Goal: Check status: Check status

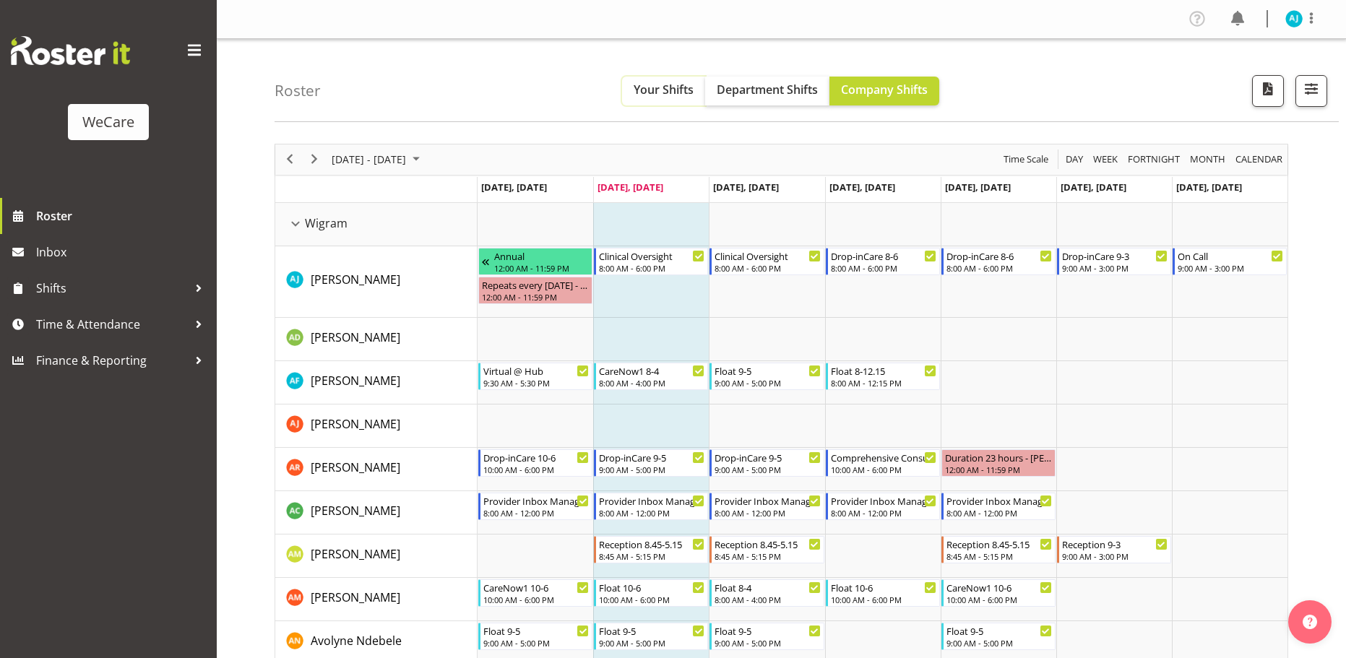
click at [667, 86] on span "Your Shifts" at bounding box center [663, 90] width 60 height 16
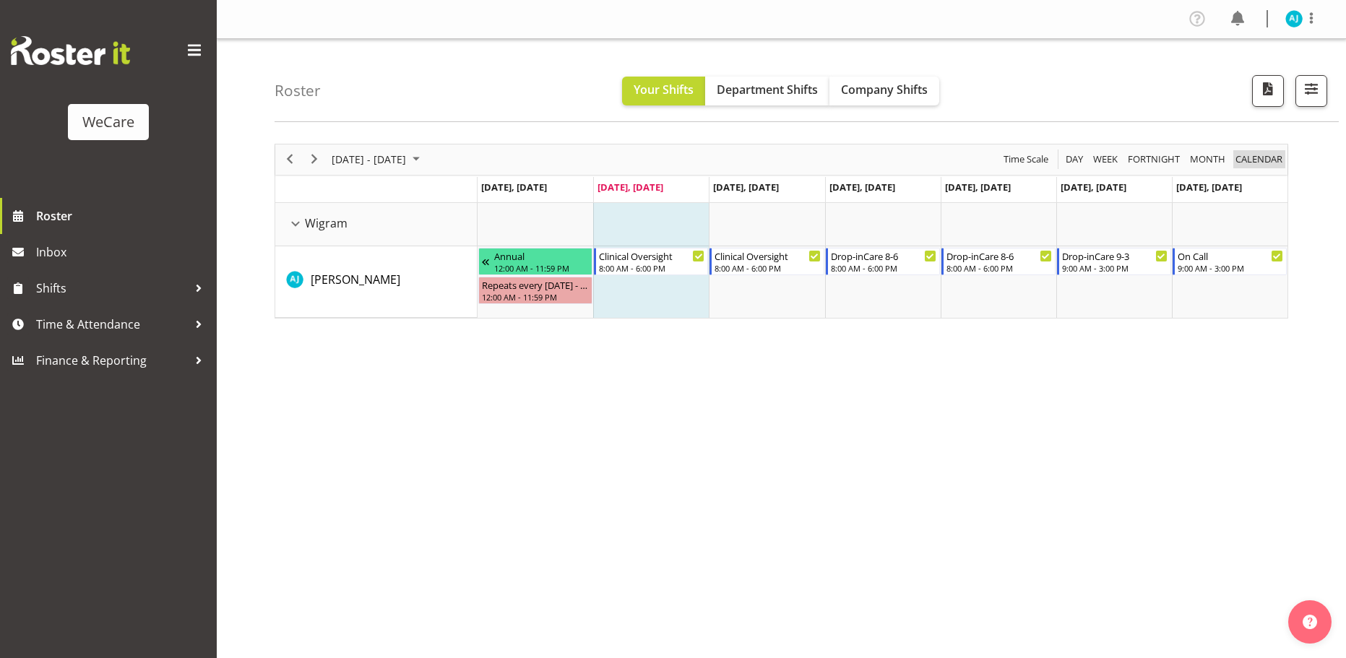
click at [1248, 159] on span "calendar" at bounding box center [1259, 159] width 50 height 18
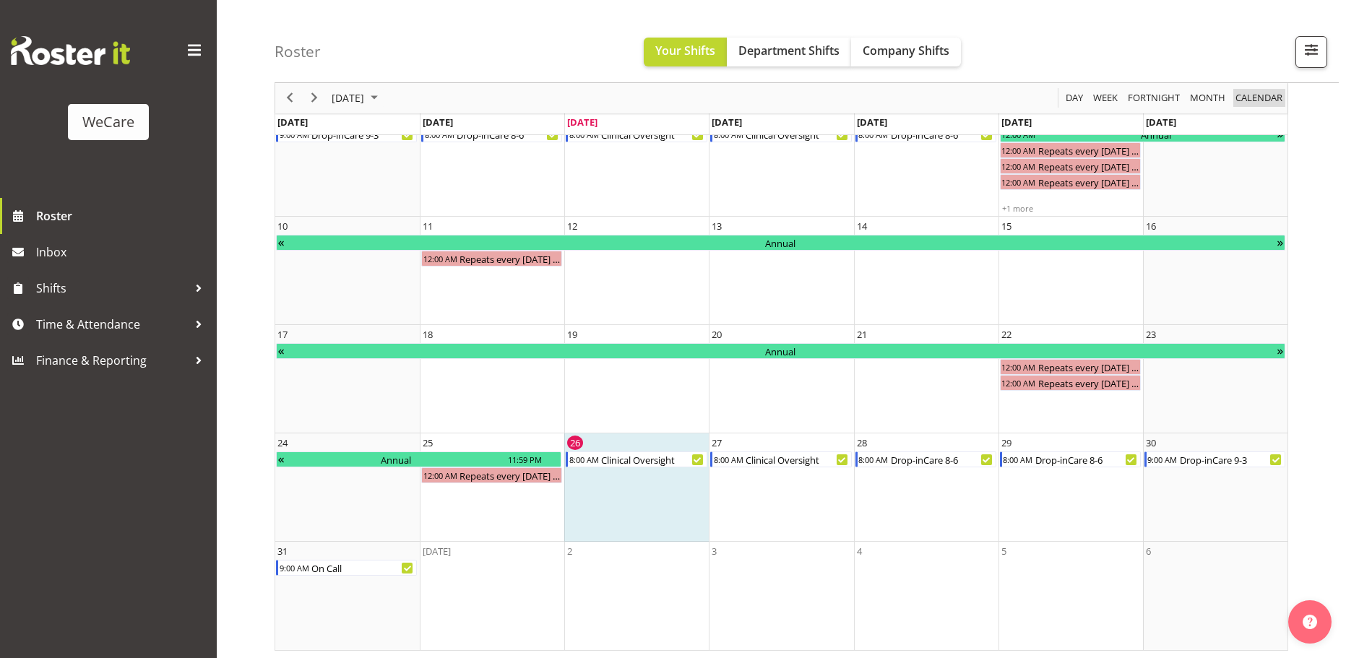
scroll to position [202, 0]
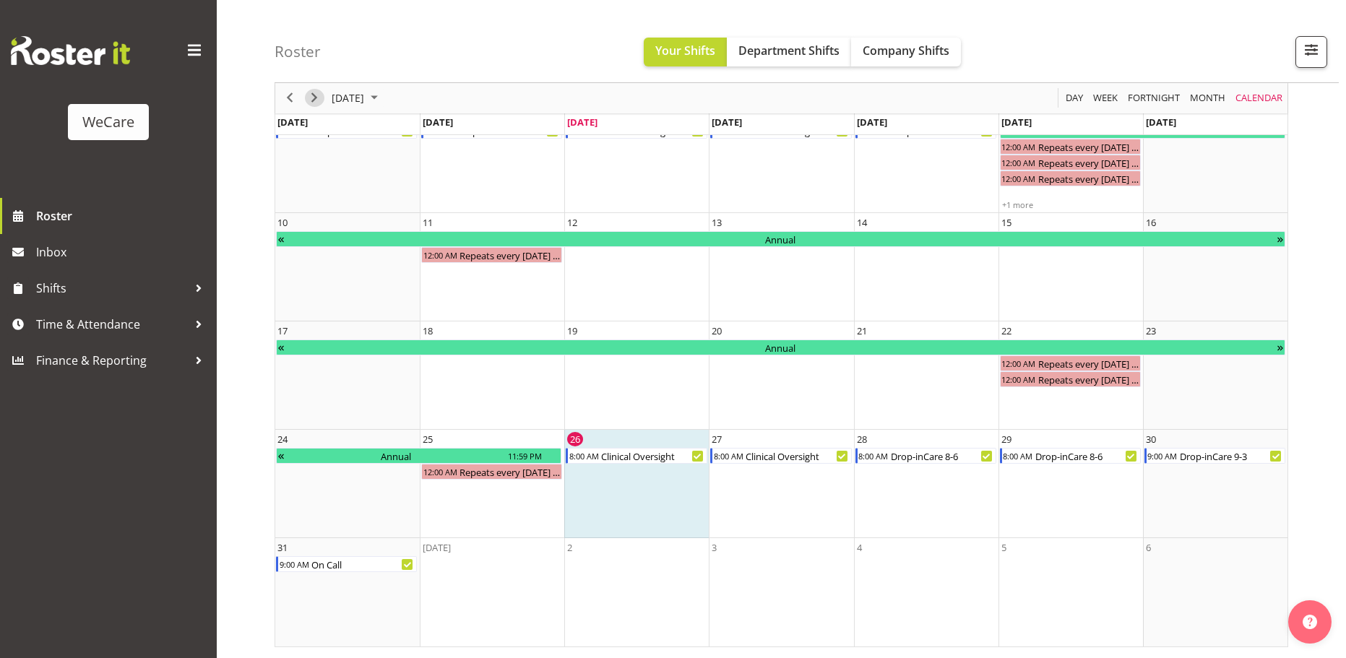
click at [313, 95] on span "Next" at bounding box center [314, 99] width 17 height 18
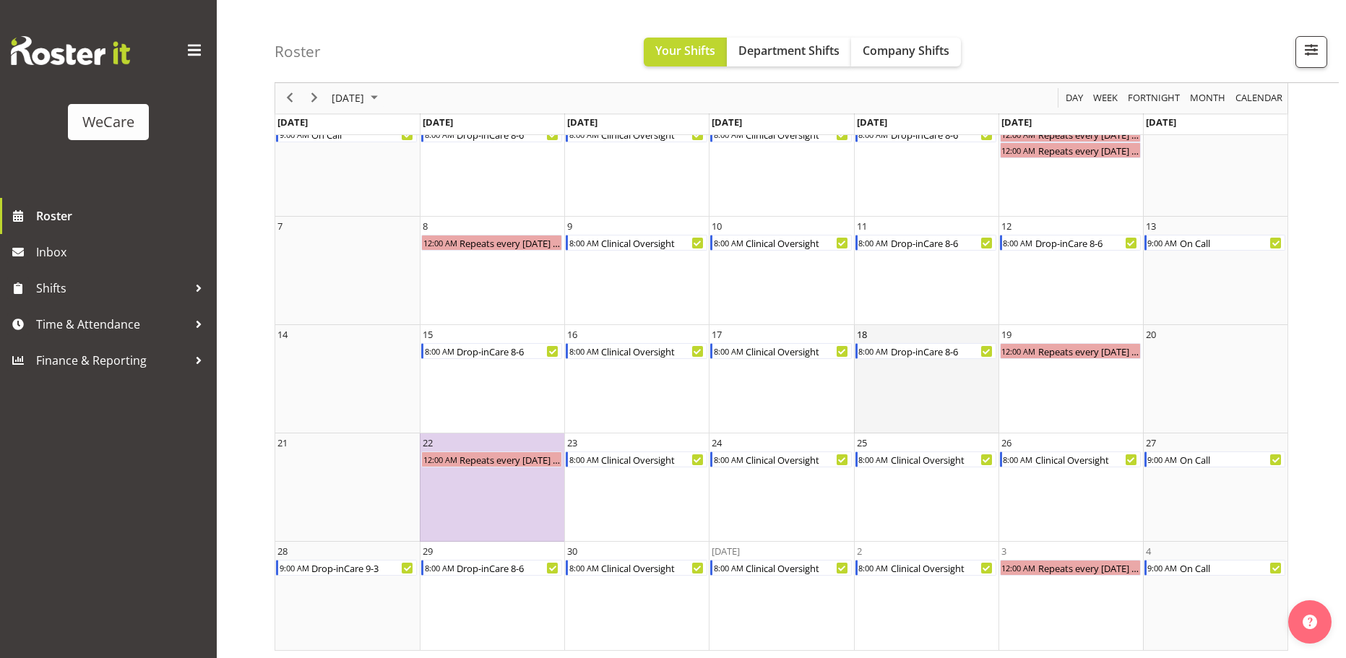
scroll to position [94, 0]
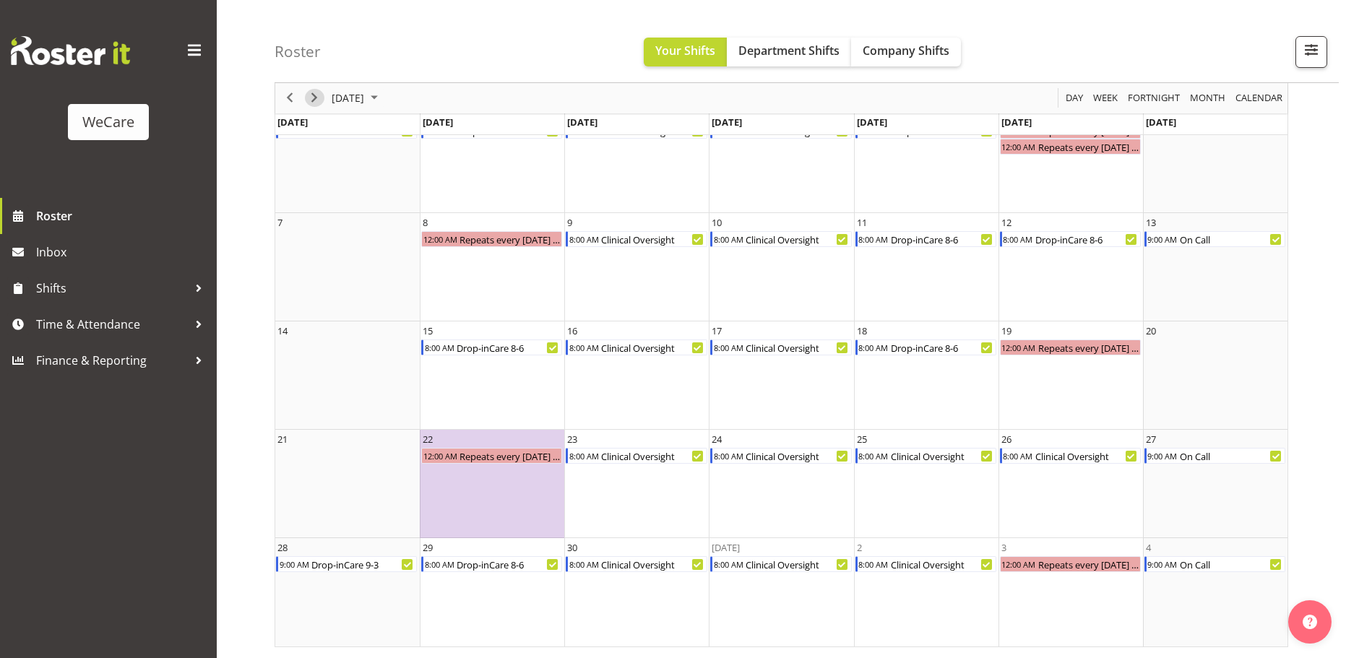
click at [313, 98] on span "Next" at bounding box center [314, 99] width 17 height 18
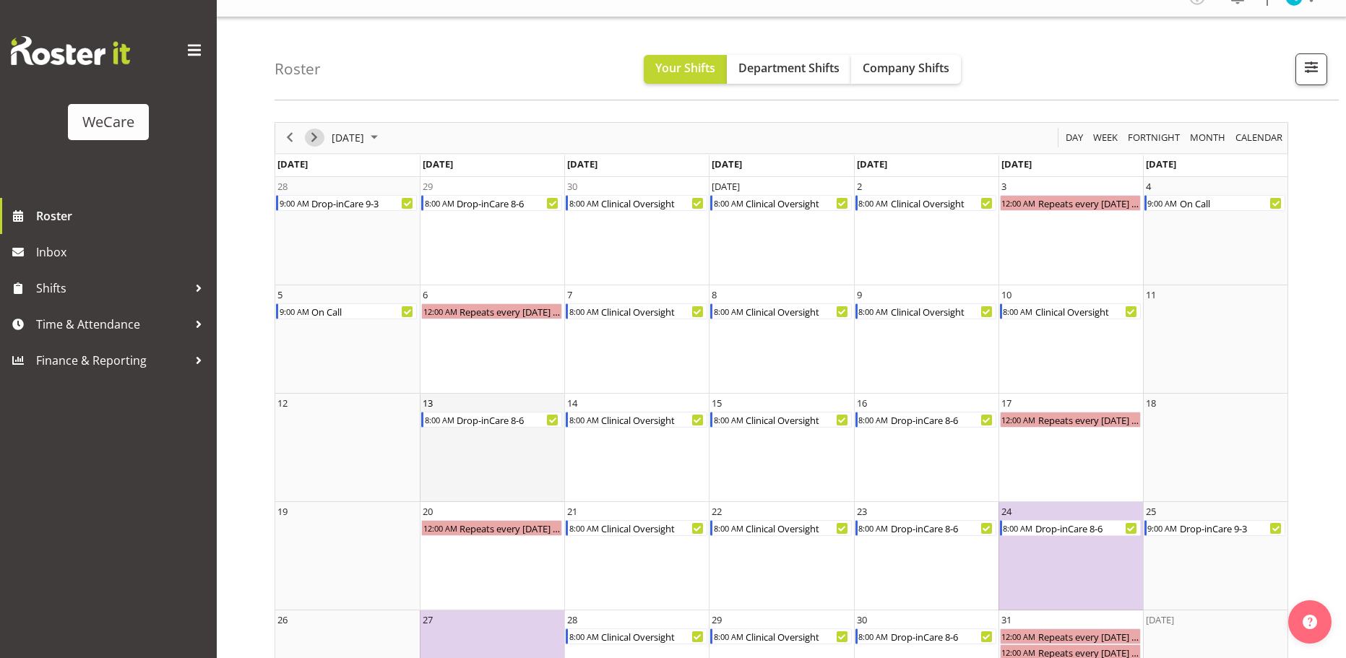
scroll to position [94, 0]
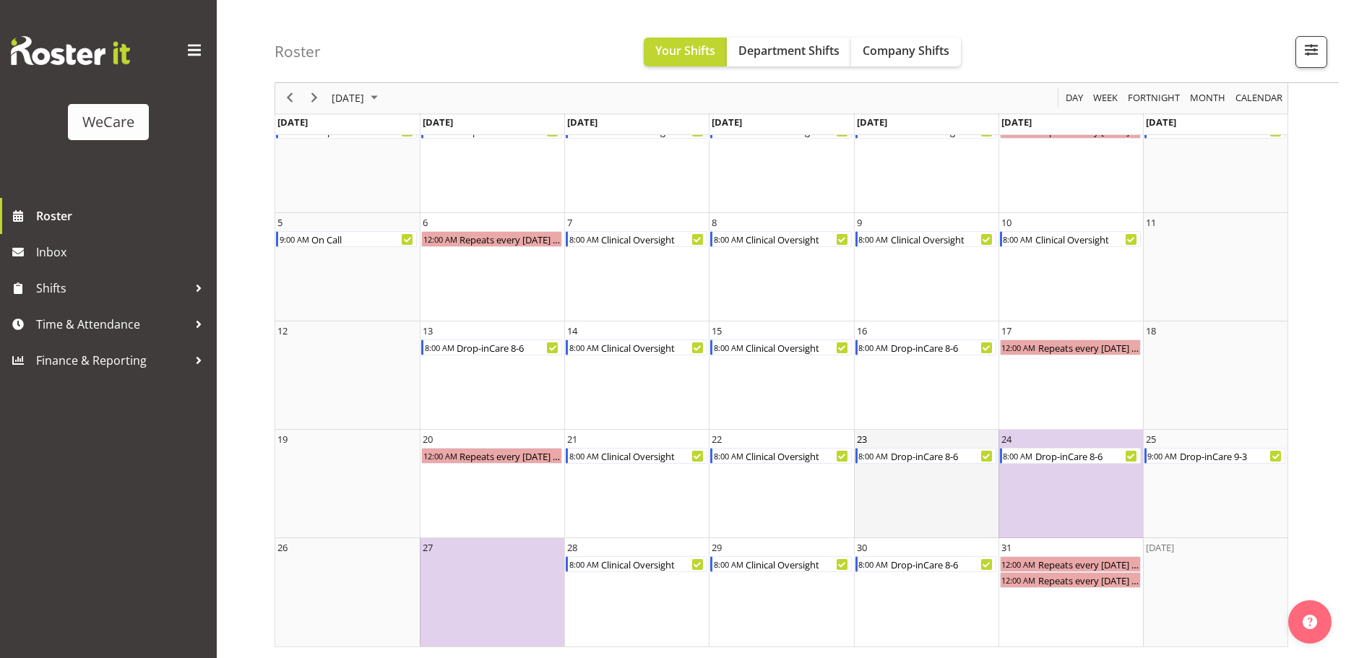
click at [894, 510] on td "23 8:00 AM Drop-inCare 8-6" at bounding box center [926, 484] width 144 height 108
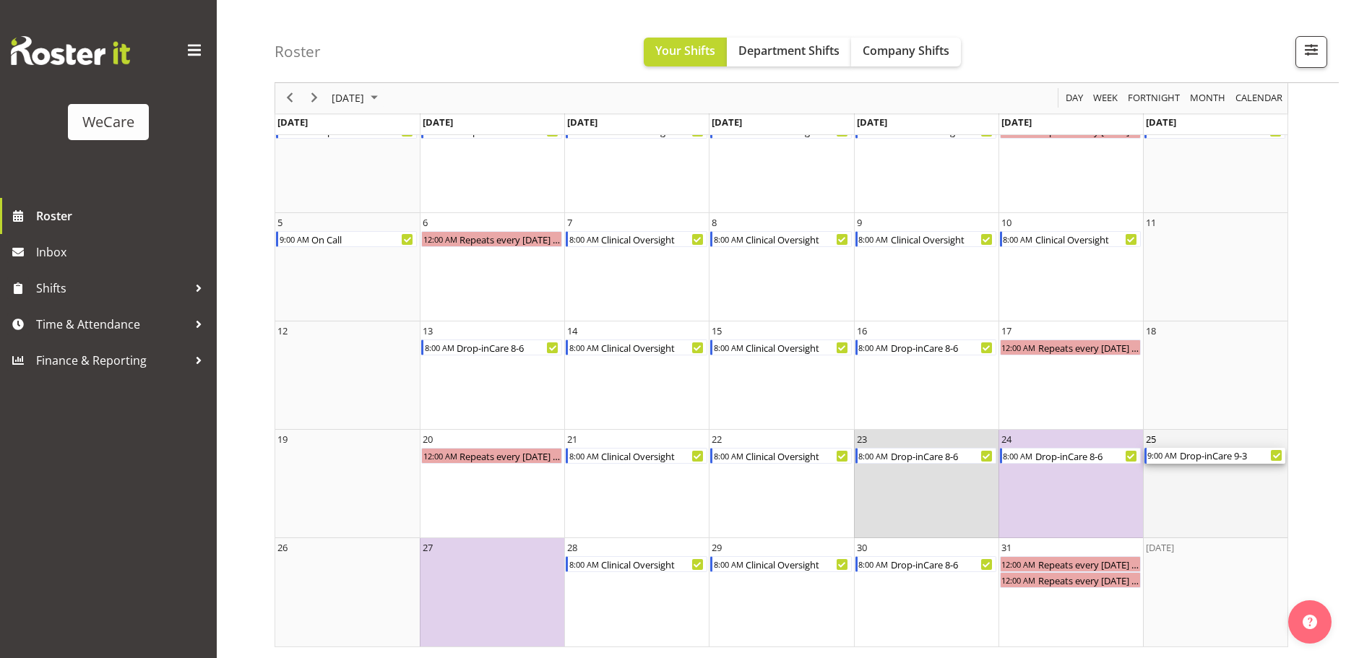
click at [1181, 456] on div "Drop-inCare 9-3" at bounding box center [1231, 456] width 107 height 16
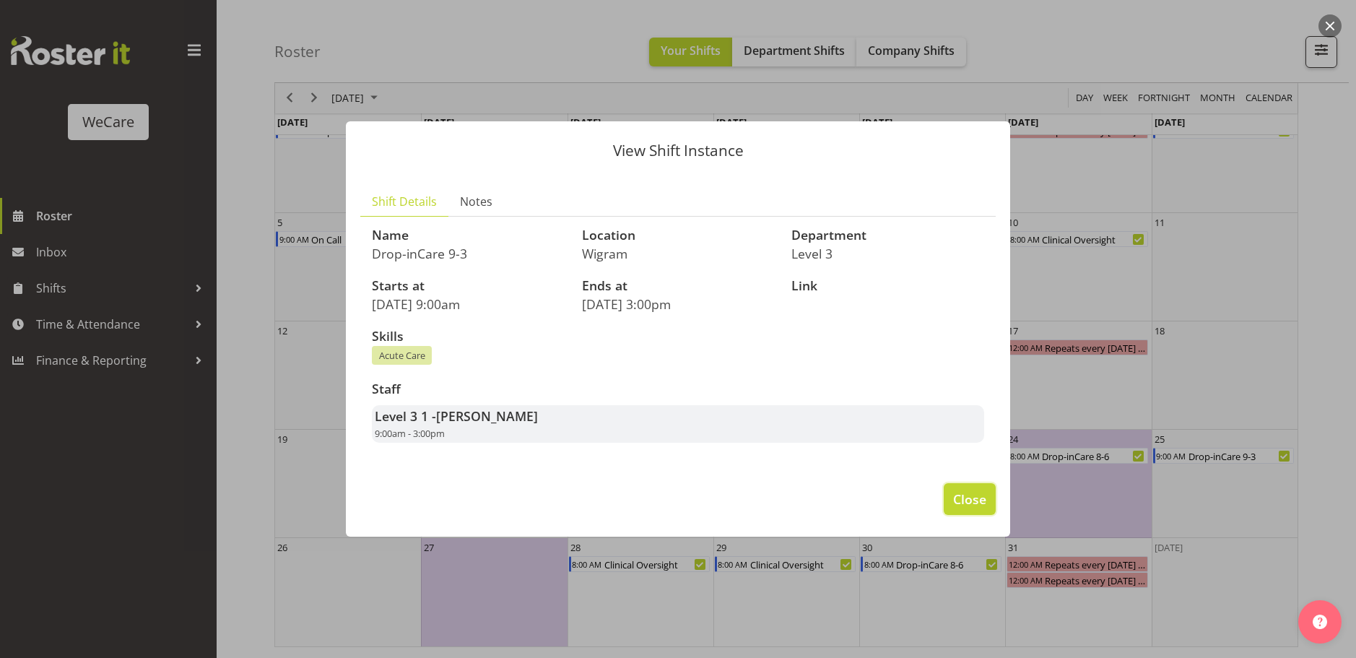
click at [969, 504] on span "Close" at bounding box center [969, 499] width 33 height 19
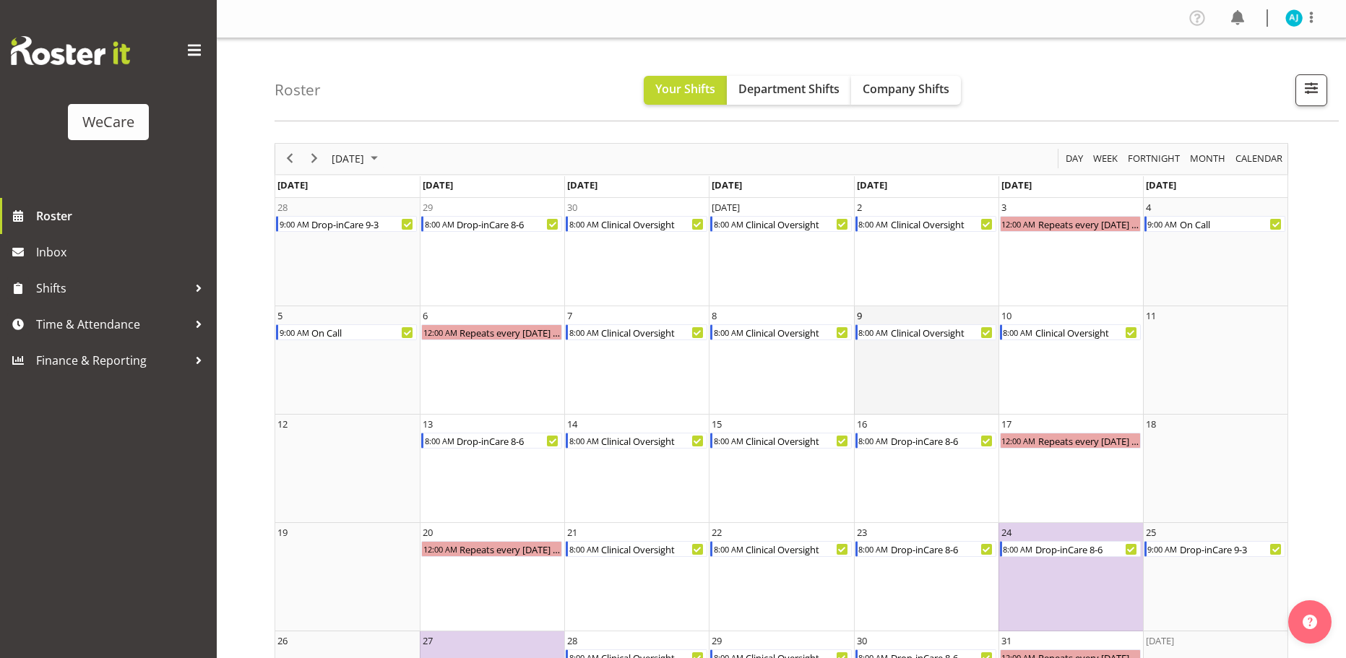
scroll to position [0, 0]
click at [897, 84] on span "Company Shifts" at bounding box center [905, 90] width 87 height 16
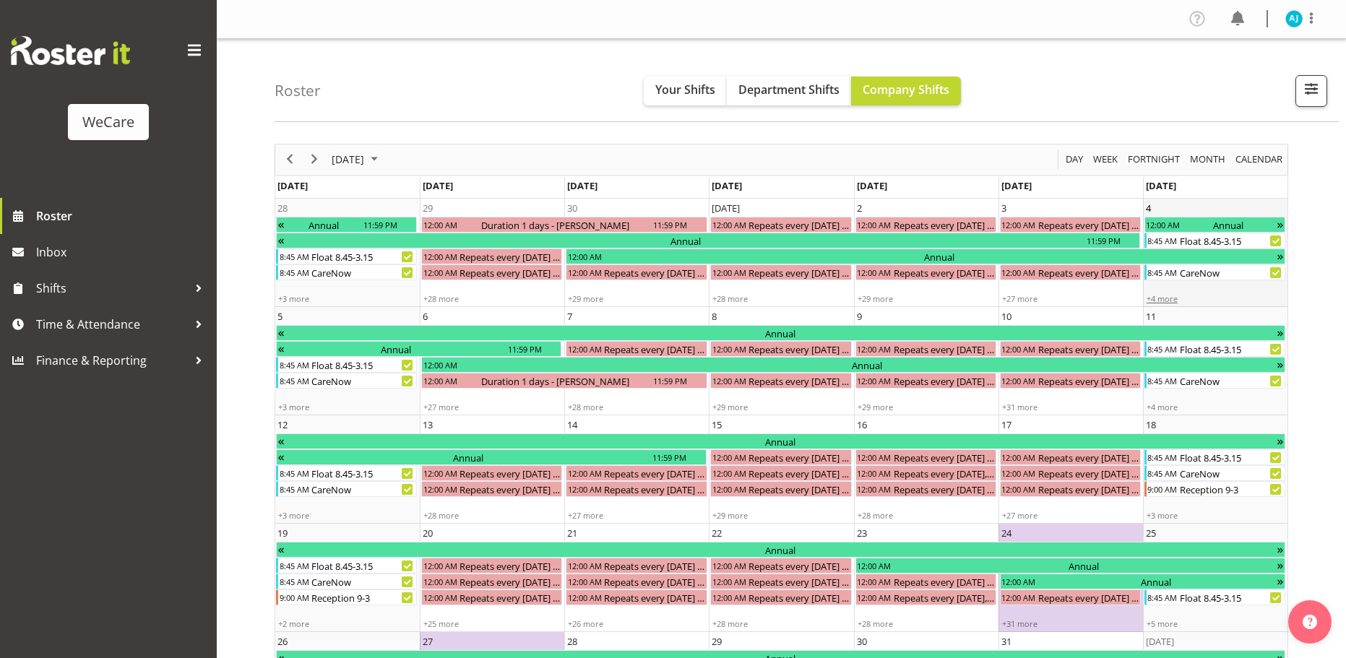
click at [1158, 295] on div "+4 more" at bounding box center [1214, 298] width 143 height 11
click at [1166, 300] on div "+4 more" at bounding box center [1214, 298] width 143 height 11
click at [1234, 209] on td "4 12:00 AM Annual 8:45 AM Float 8.45-3.15 8:45 AM CareNow +4 more" at bounding box center [1215, 253] width 144 height 108
click at [299, 404] on div "+3 more" at bounding box center [346, 407] width 143 height 11
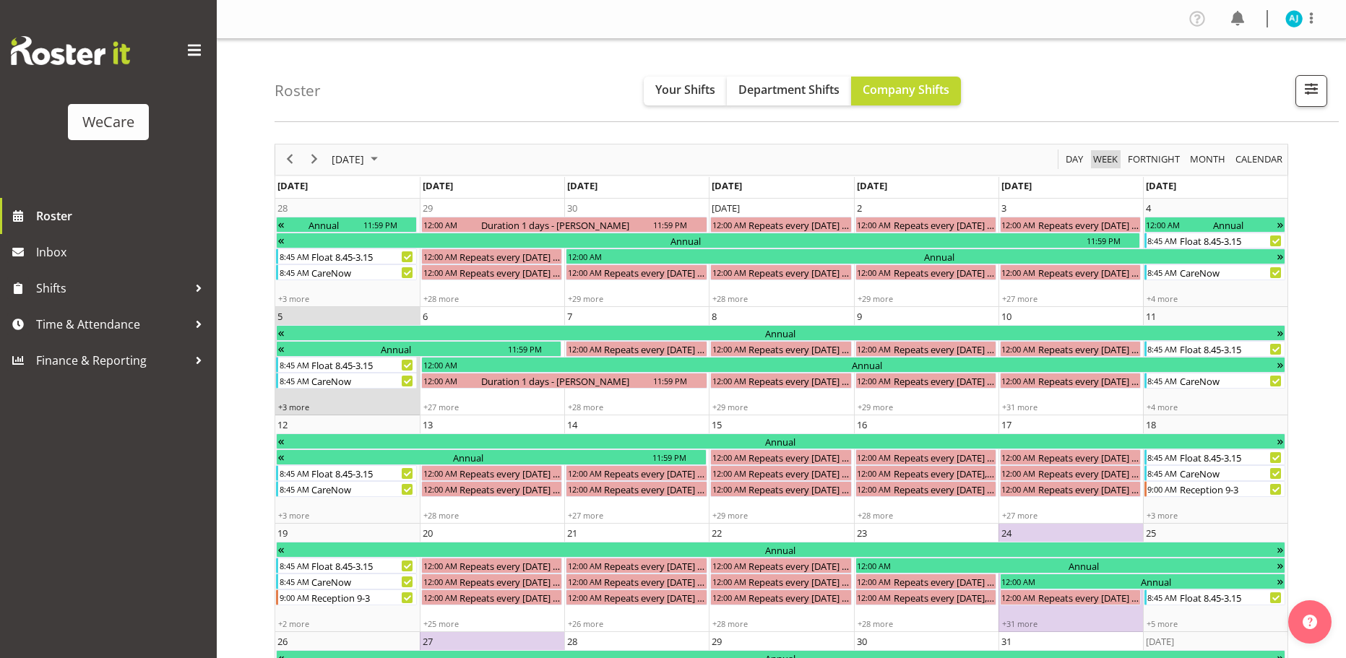
click at [1107, 157] on span "Week" at bounding box center [1104, 159] width 27 height 18
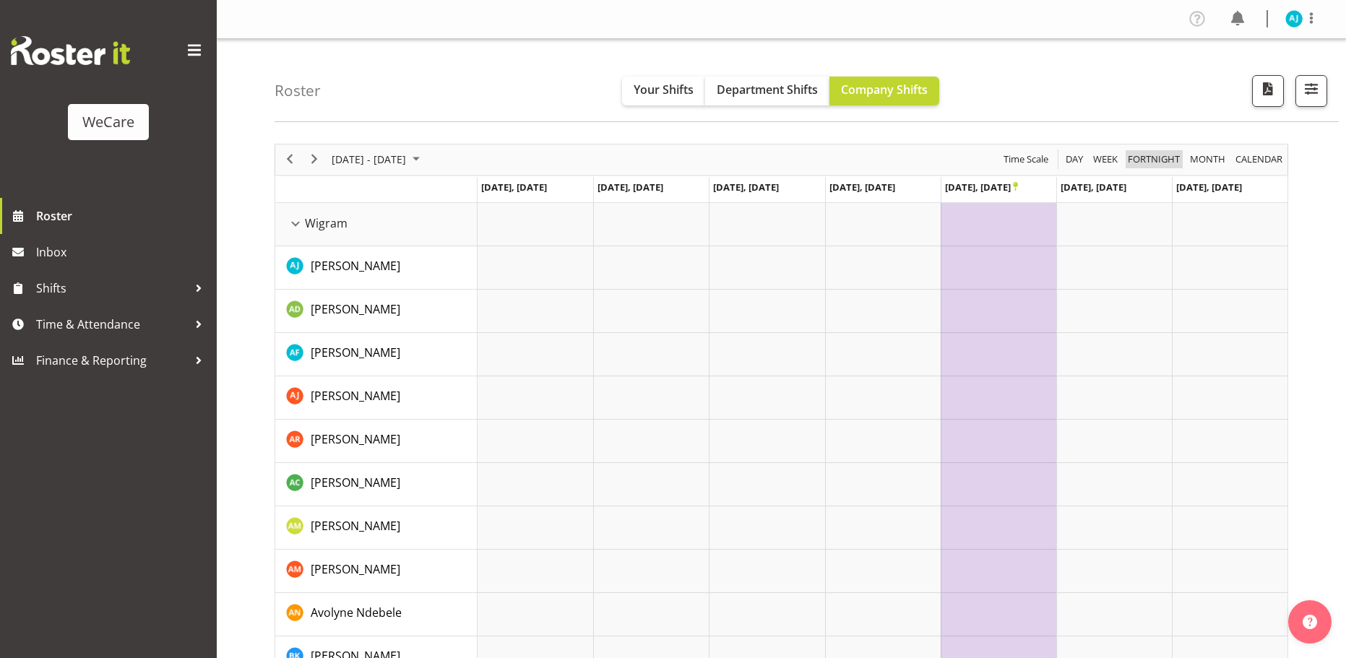
click at [1146, 157] on span "Fortnight" at bounding box center [1153, 159] width 55 height 18
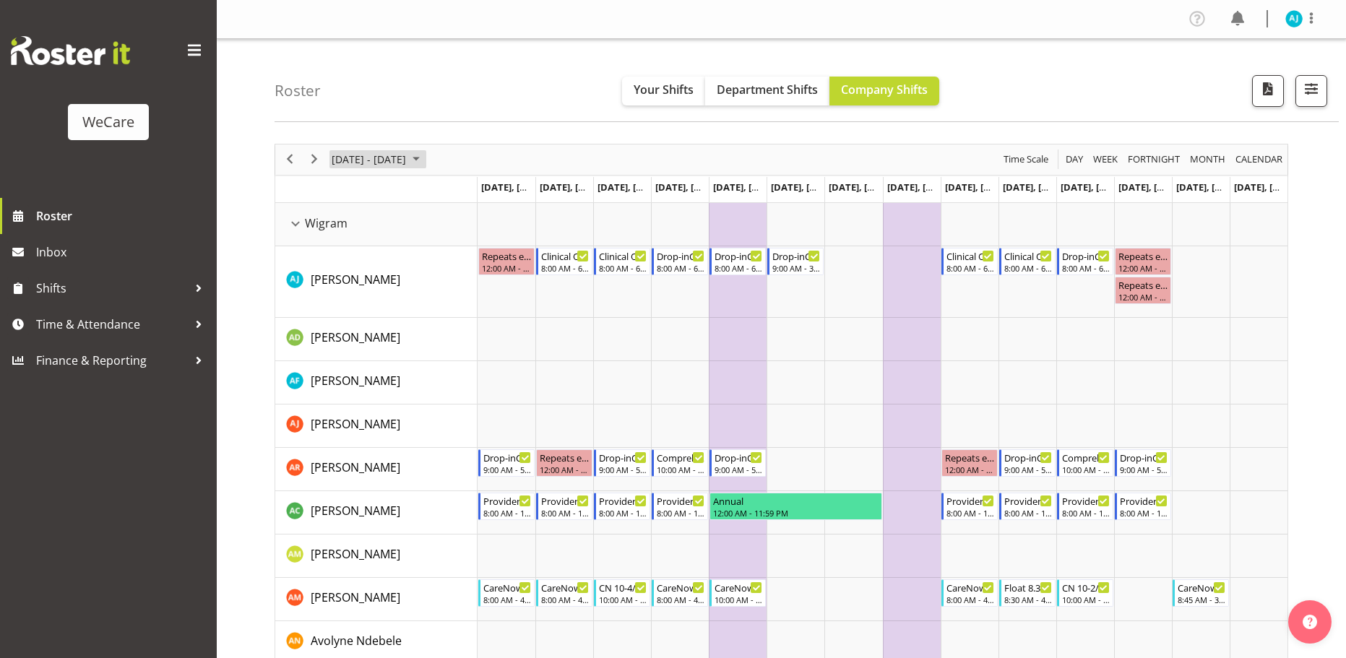
click at [396, 155] on span "[DATE] - [DATE]" at bounding box center [368, 159] width 77 height 18
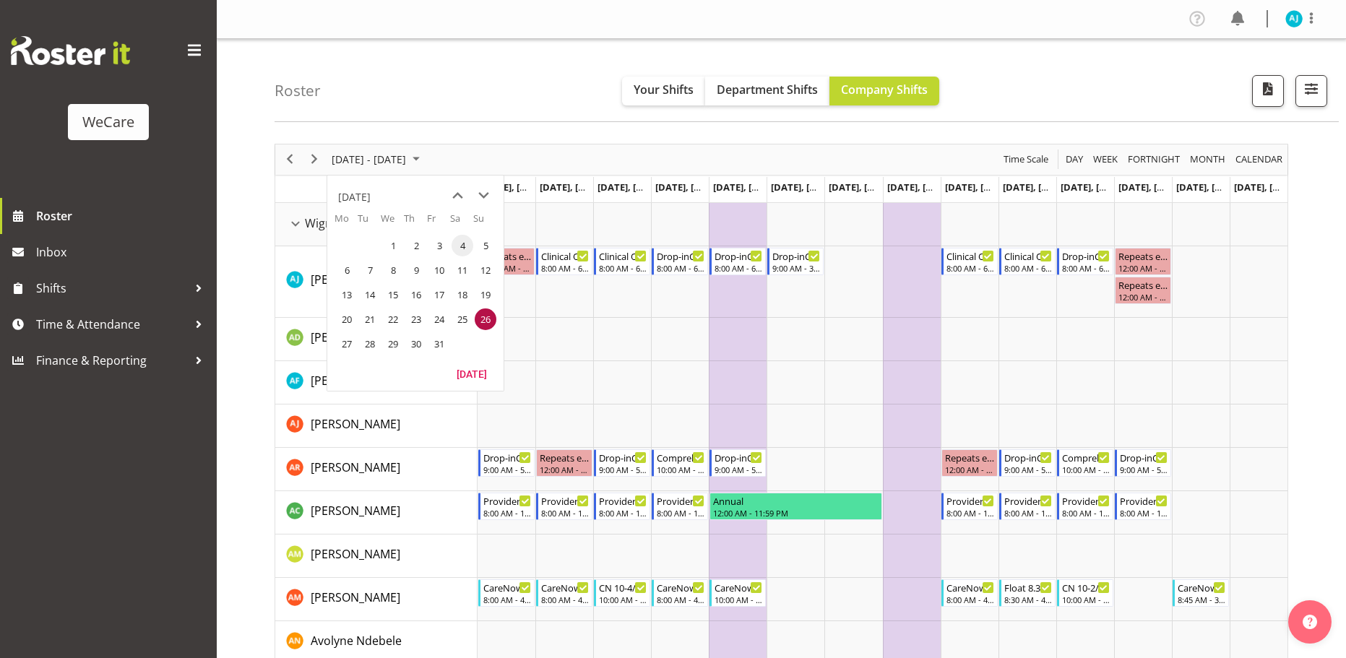
click at [460, 243] on span "4" at bounding box center [462, 246] width 22 height 22
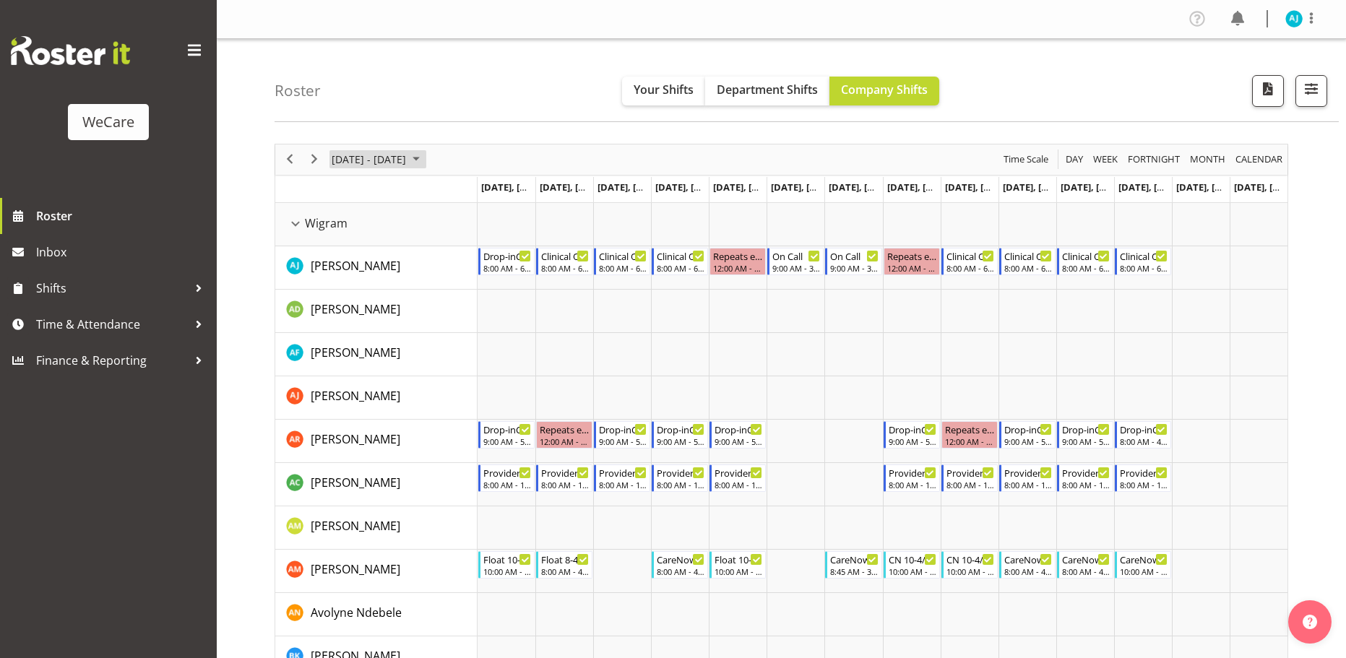
click at [425, 156] on span "October 2025" at bounding box center [415, 159] width 17 height 18
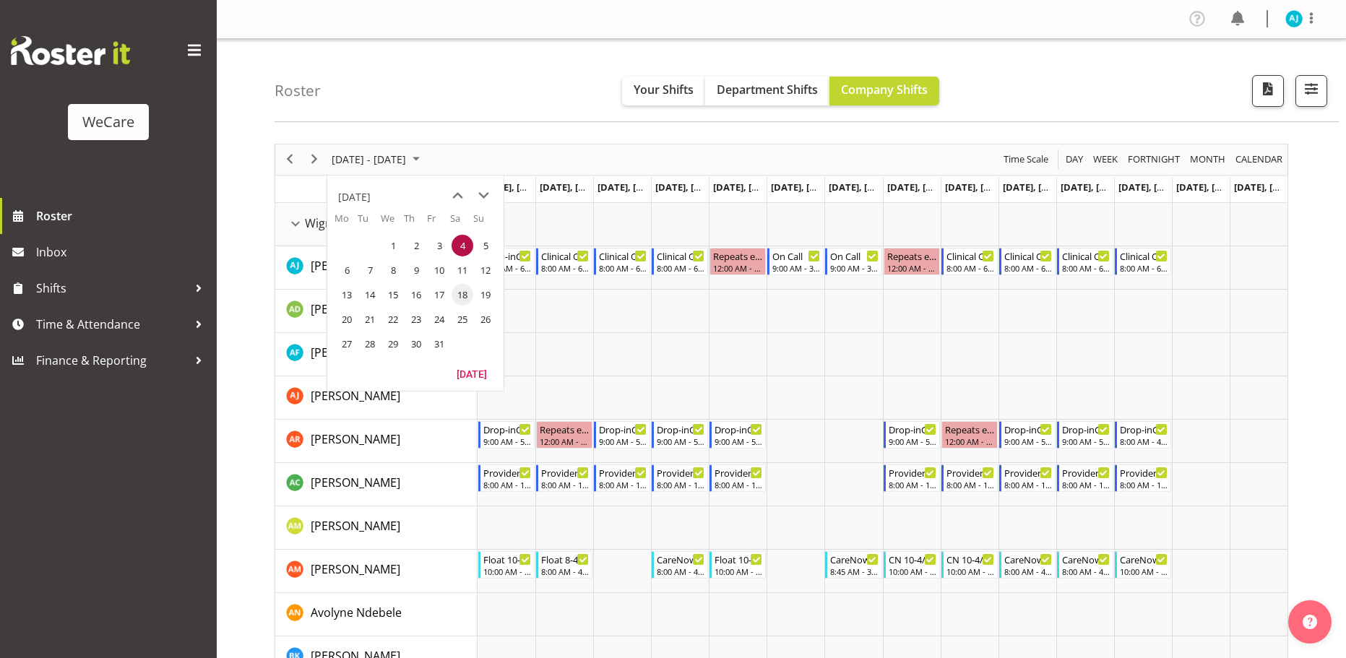
click at [469, 294] on span "18" at bounding box center [462, 295] width 22 height 22
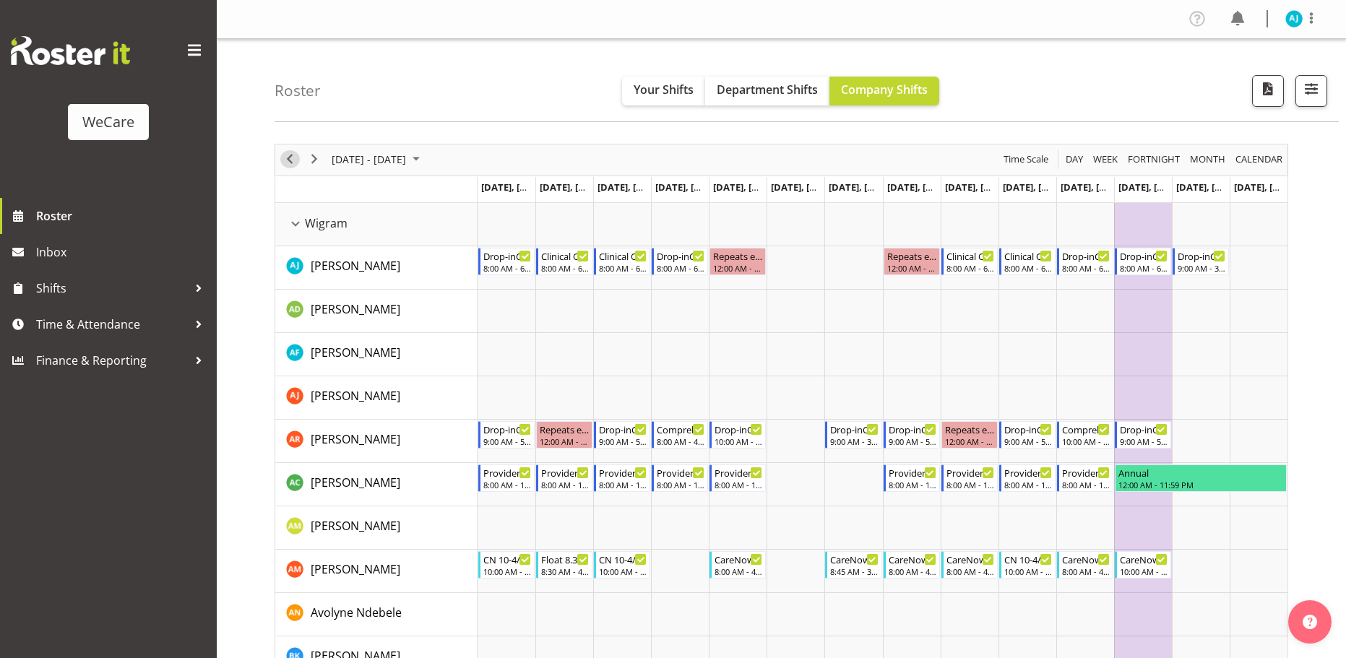
click at [293, 160] on span "Previous" at bounding box center [289, 159] width 17 height 18
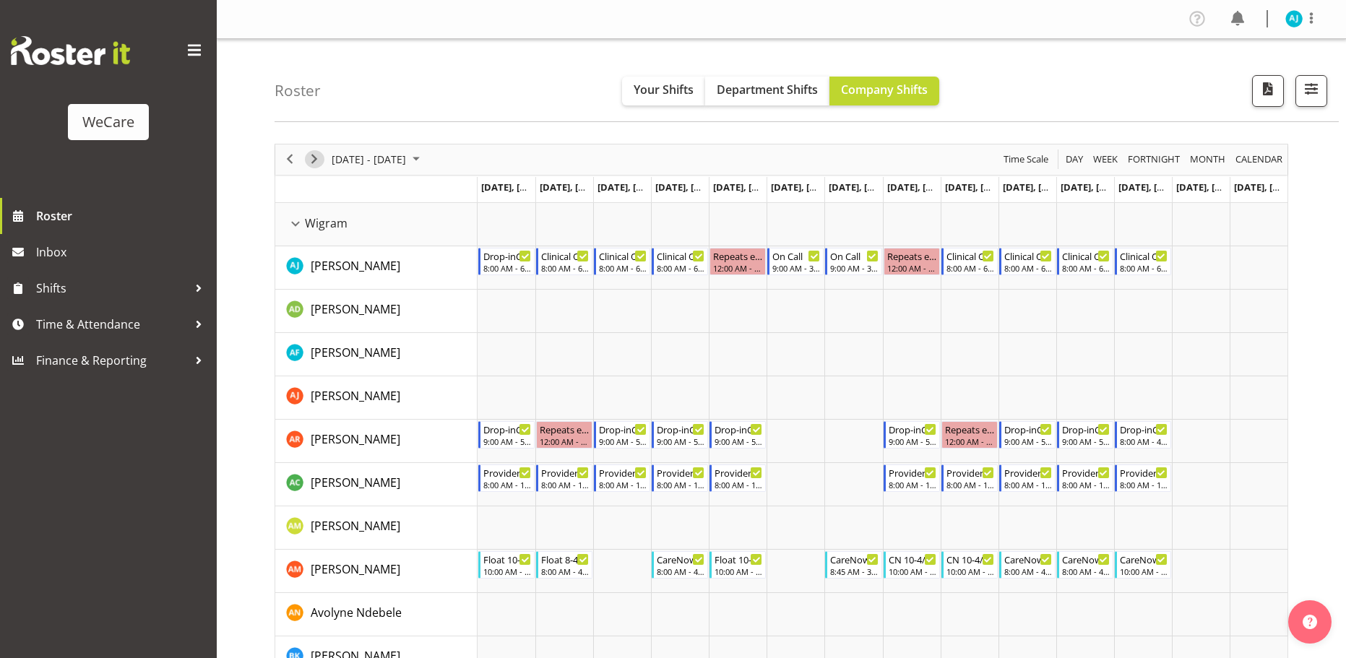
click at [319, 158] on span "Next" at bounding box center [314, 159] width 17 height 18
